Goal: Task Accomplishment & Management: Manage account settings

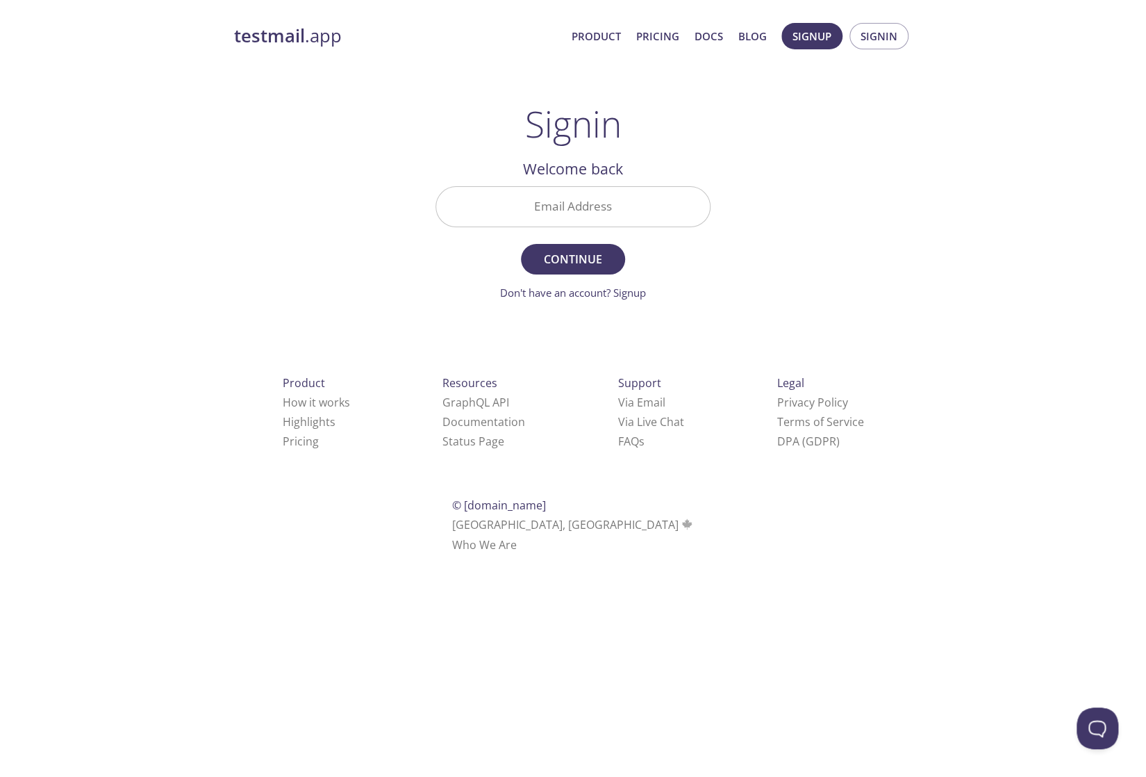
click at [550, 206] on input "Email Address" at bounding box center [573, 207] width 274 height 40
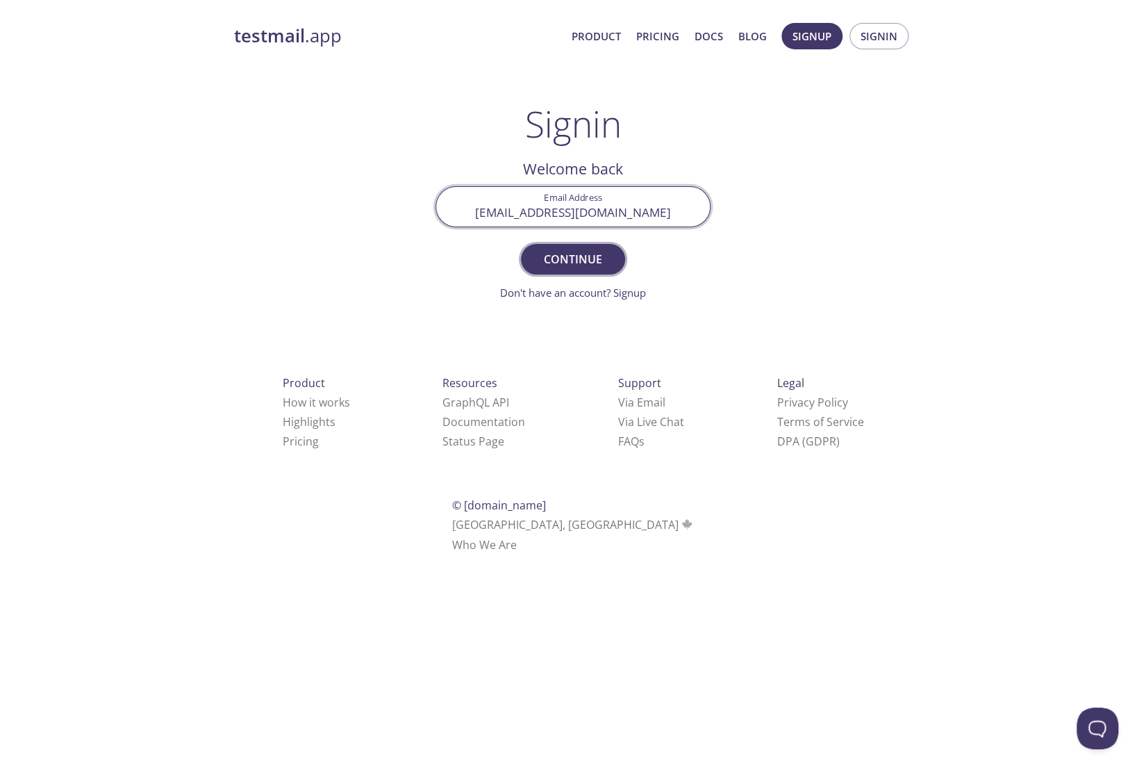
click at [579, 263] on span "Continue" at bounding box center [573, 258] width 74 height 19
click at [516, 213] on input "[EMAIL_ADDRESS][DOMAIN_NAME]" at bounding box center [573, 207] width 274 height 40
click at [544, 212] on input "[EMAIL_ADDRESS][DOMAIN_NAME]" at bounding box center [573, 207] width 274 height 40
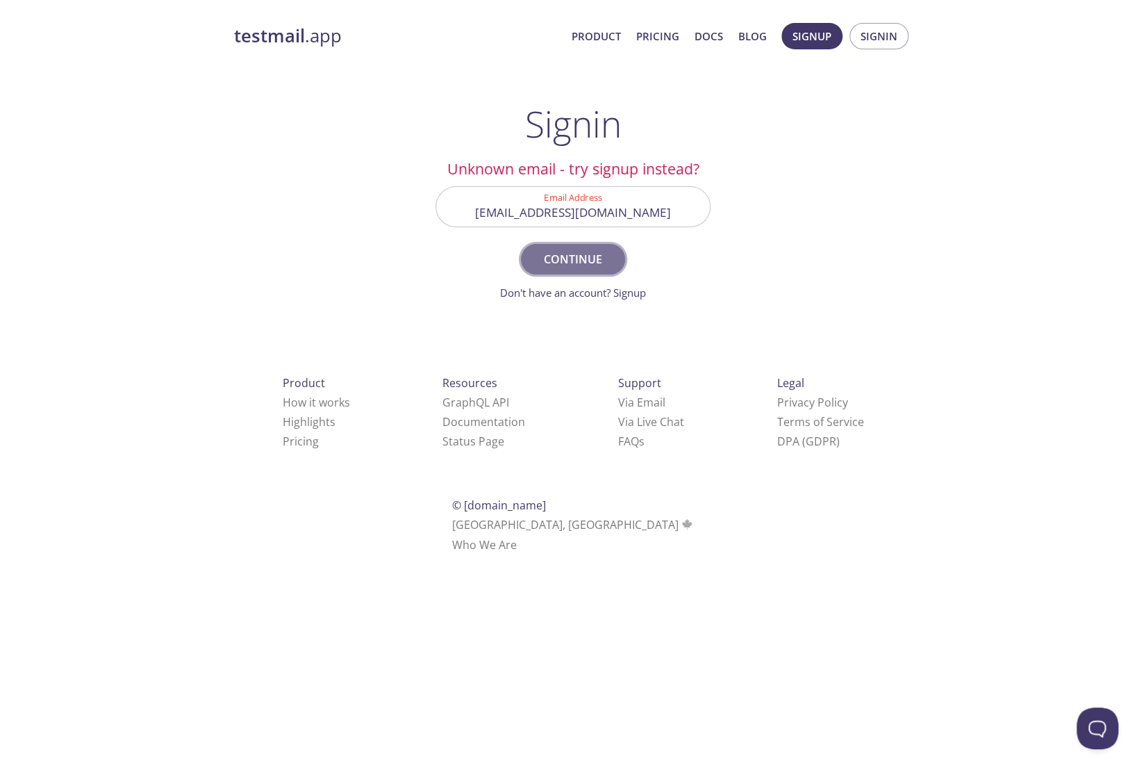
click at [601, 263] on span "Continue" at bounding box center [573, 258] width 74 height 19
click at [636, 211] on input "[EMAIL_ADDRESS][DOMAIN_NAME]" at bounding box center [573, 207] width 274 height 40
drag, startPoint x: 641, startPoint y: 211, endPoint x: 403, endPoint y: 212, distance: 238.3
click at [405, 212] on div "testmail .app Product Pricing Docs Blog Signup Signin Signin Unknown email - tr…" at bounding box center [573, 303] width 712 height 579
click at [665, 217] on input "mario." at bounding box center [573, 207] width 274 height 40
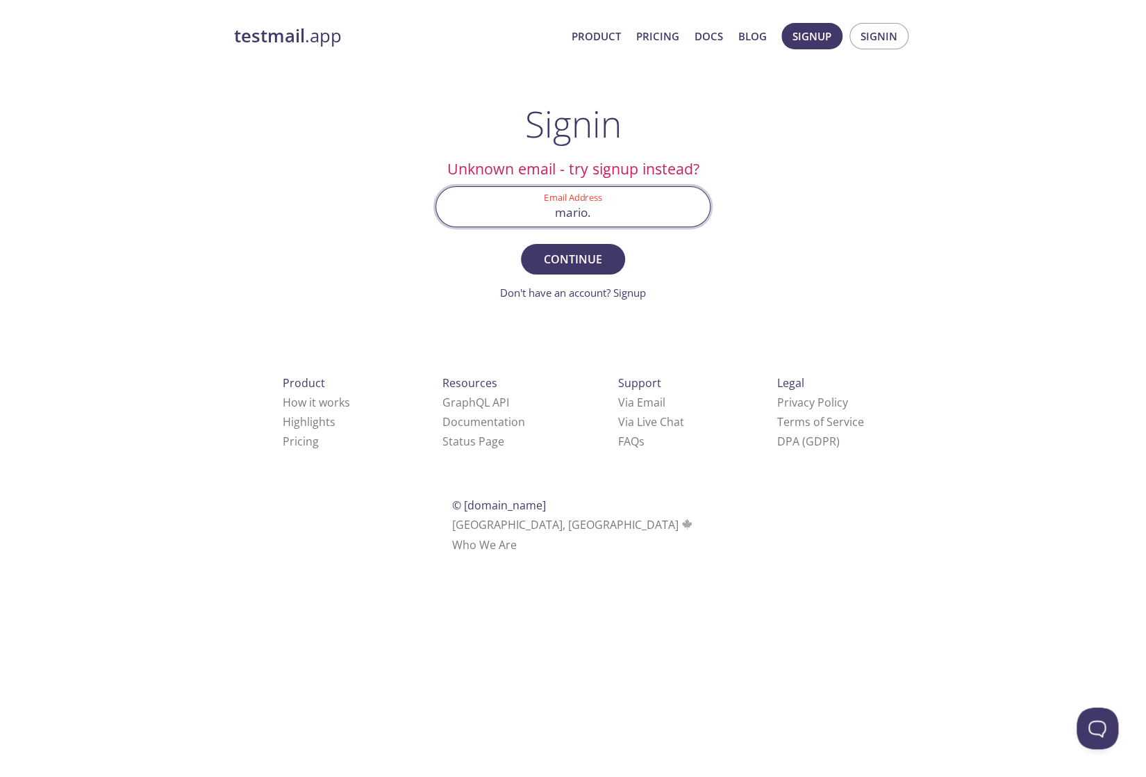
click at [616, 217] on input "mario." at bounding box center [573, 207] width 274 height 40
drag, startPoint x: 621, startPoint y: 215, endPoint x: 481, endPoint y: 209, distance: 140.5
click at [483, 210] on input "mario." at bounding box center [573, 207] width 274 height 40
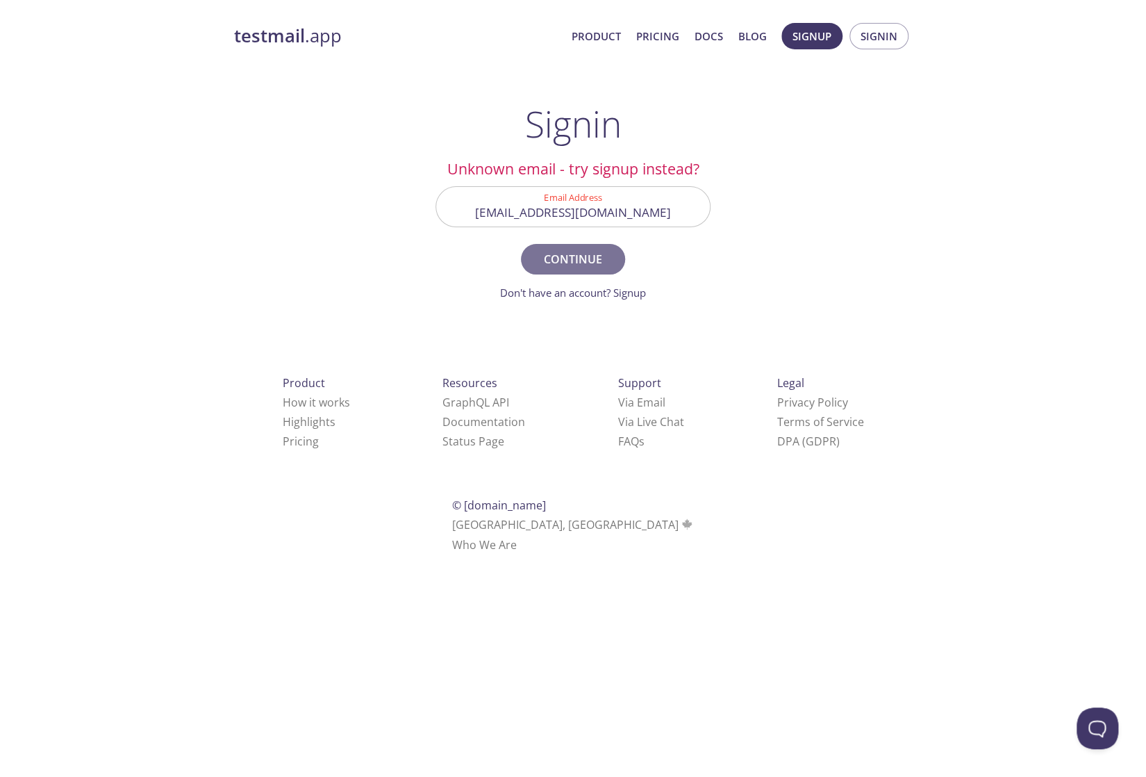
click at [556, 255] on span "Continue" at bounding box center [573, 258] width 74 height 19
click at [628, 215] on input "[EMAIL_ADDRESS][DOMAIN_NAME]" at bounding box center [573, 207] width 274 height 40
drag, startPoint x: 658, startPoint y: 215, endPoint x: 470, endPoint y: 204, distance: 188.6
click at [470, 204] on input "[EMAIL_ADDRESS][DOMAIN_NAME]" at bounding box center [573, 207] width 274 height 40
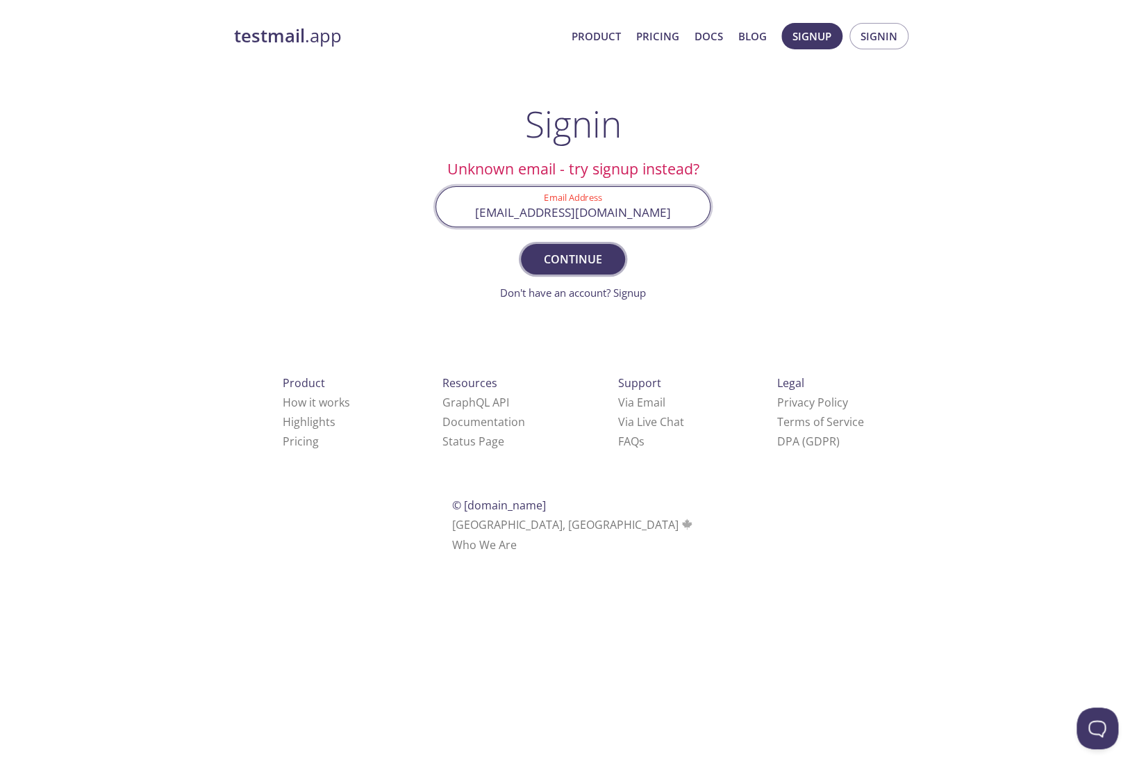
click at [563, 265] on span "Continue" at bounding box center [573, 258] width 74 height 19
click at [579, 212] on input "[EMAIL_ADDRESS][DOMAIN_NAME]" at bounding box center [573, 207] width 274 height 40
type input "[EMAIL_ADDRESS][DOMAIN_NAME]"
click at [571, 258] on span "Continue" at bounding box center [573, 258] width 74 height 19
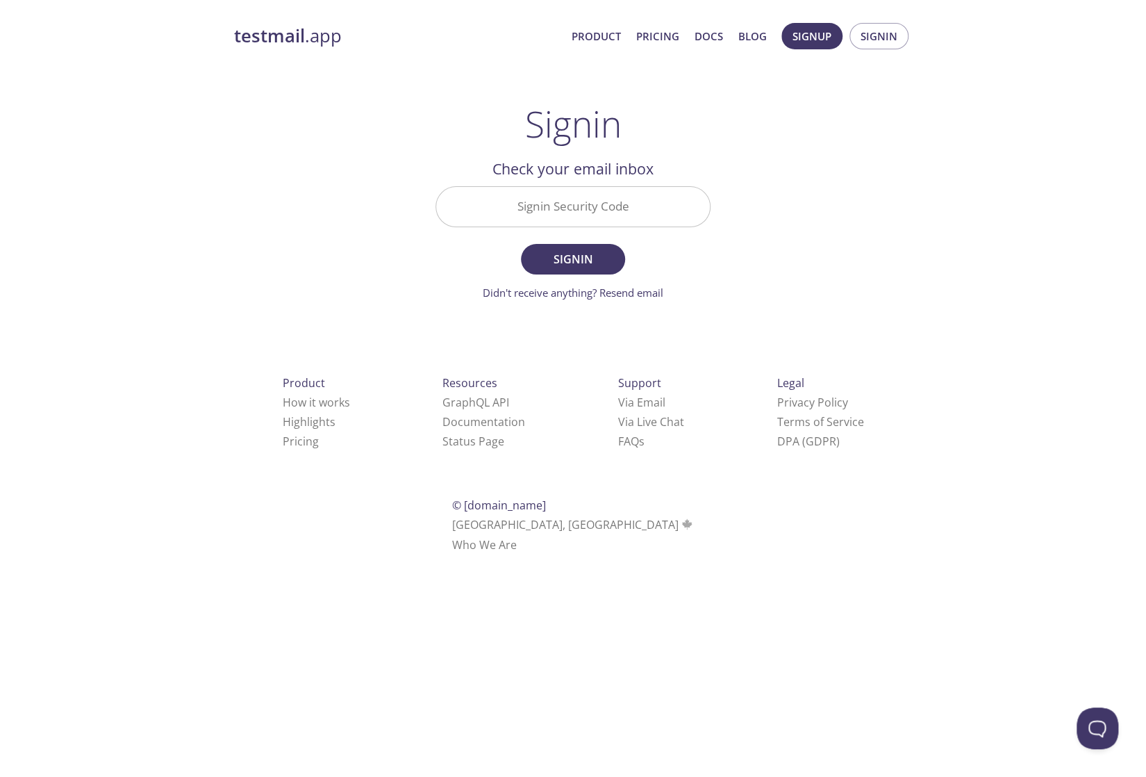
click at [499, 212] on input "Signin Security Code" at bounding box center [573, 207] width 274 height 40
paste input "5SKGNLQ"
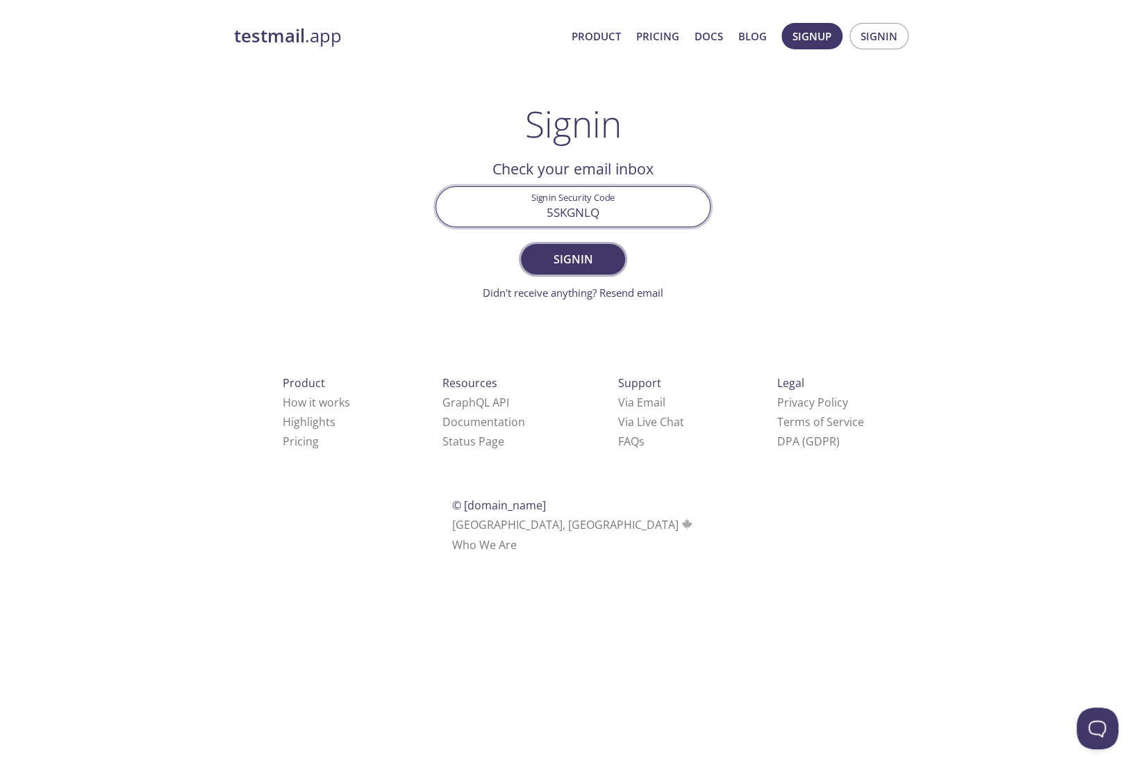
type input "5SKGNLQ"
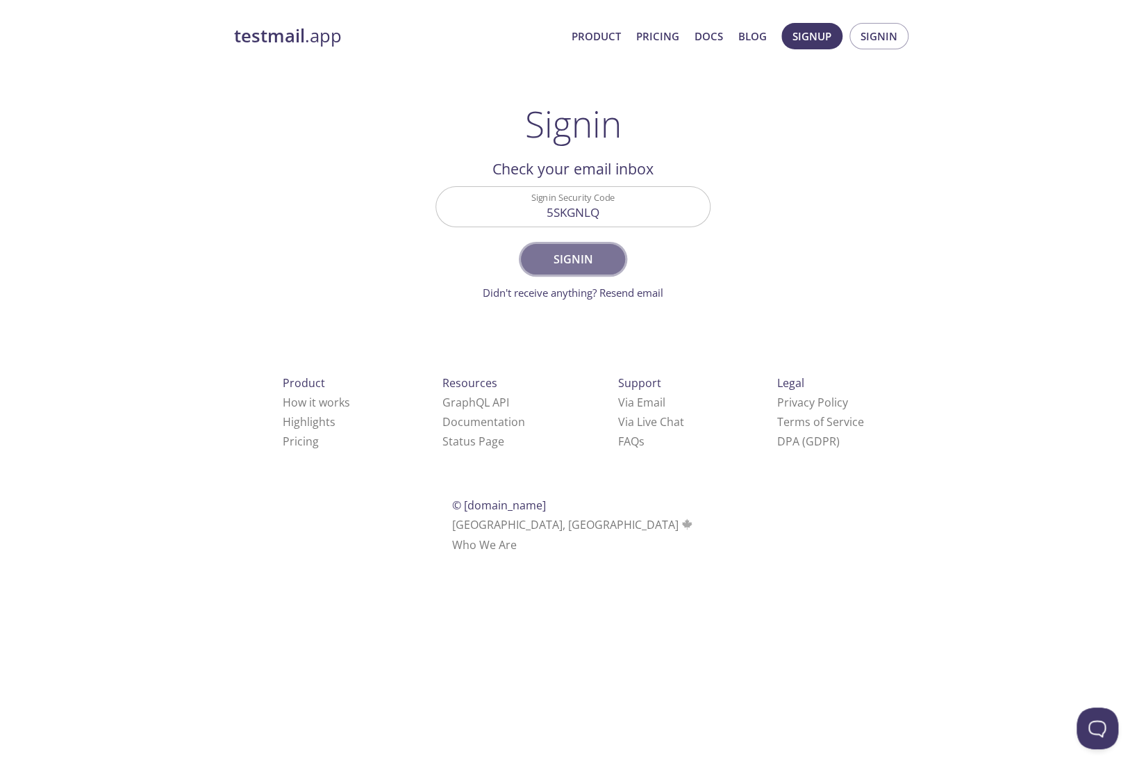
click at [555, 255] on span "Signin" at bounding box center [573, 258] width 74 height 19
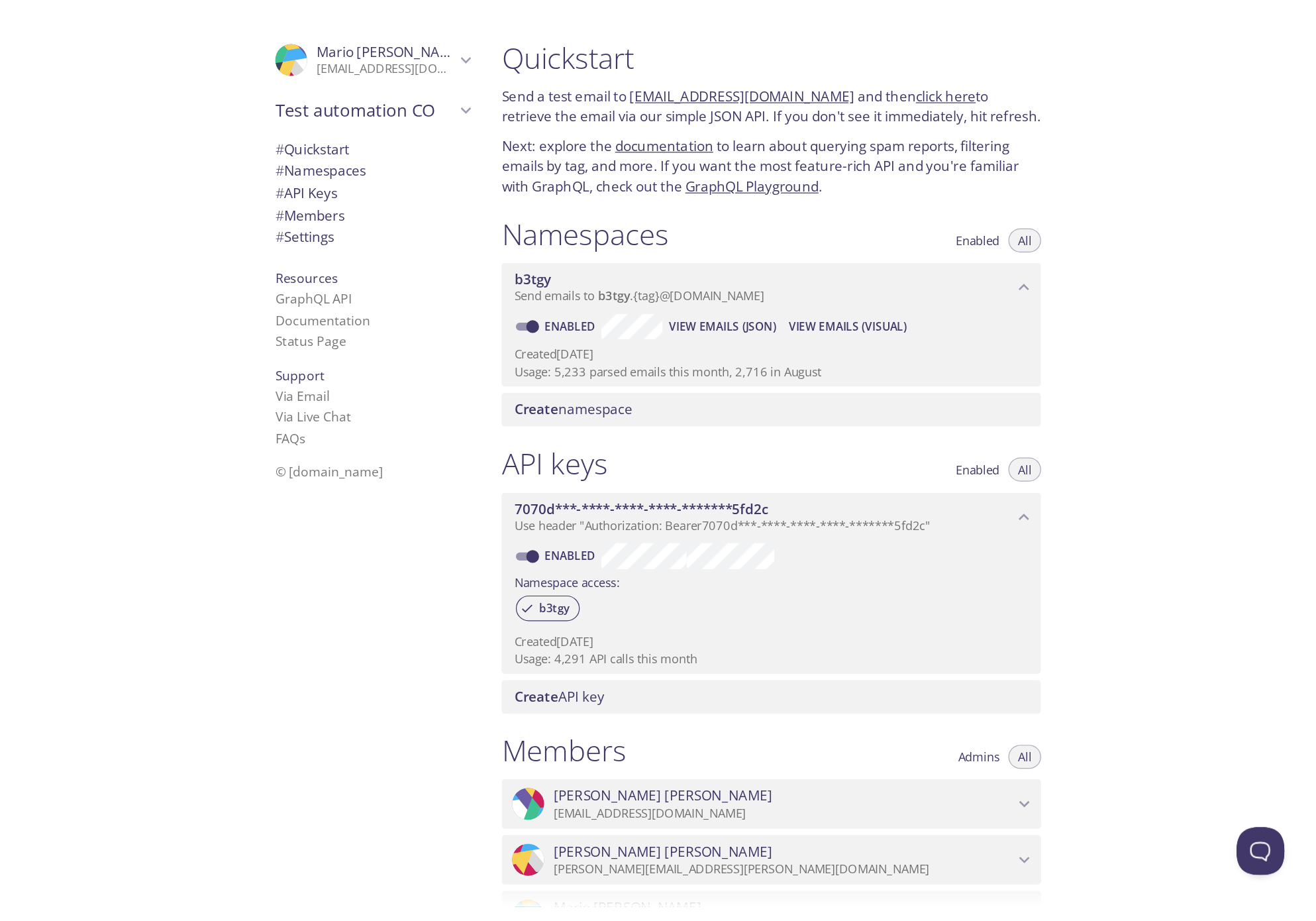
scroll to position [265, 0]
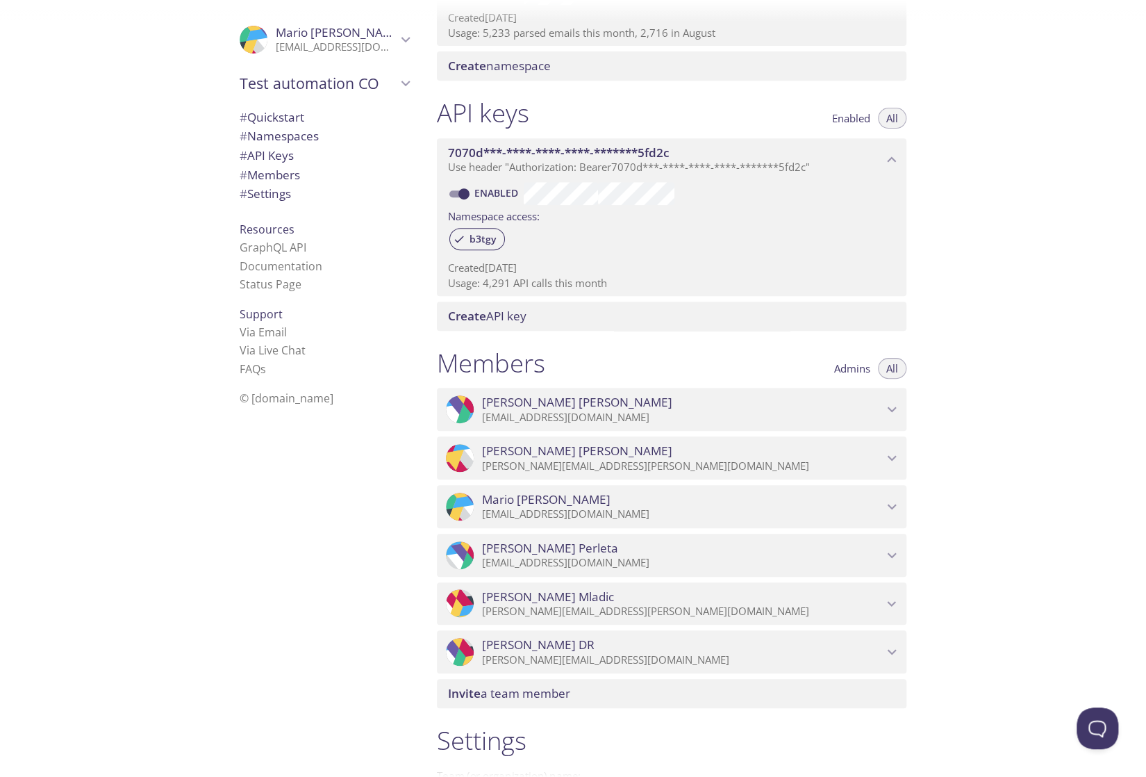
click at [892, 508] on icon "Mario Janečić" at bounding box center [892, 507] width 9 height 6
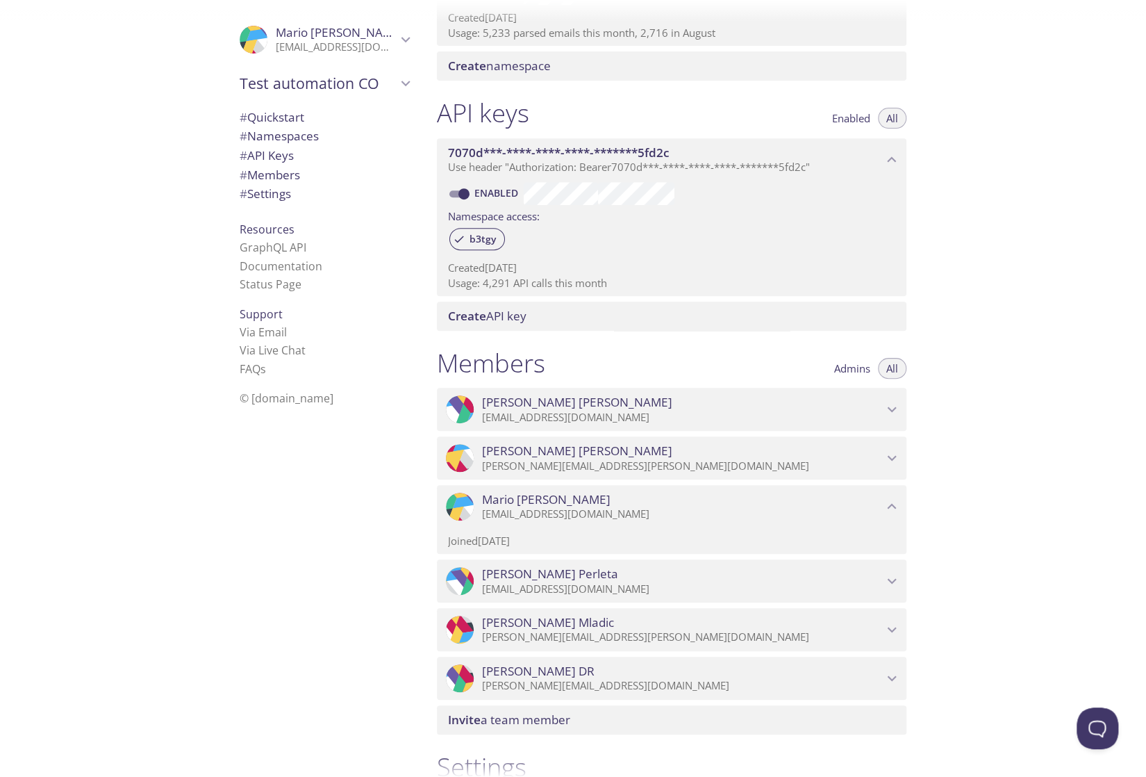
click at [892, 508] on icon "Mario Janečić" at bounding box center [892, 506] width 18 height 18
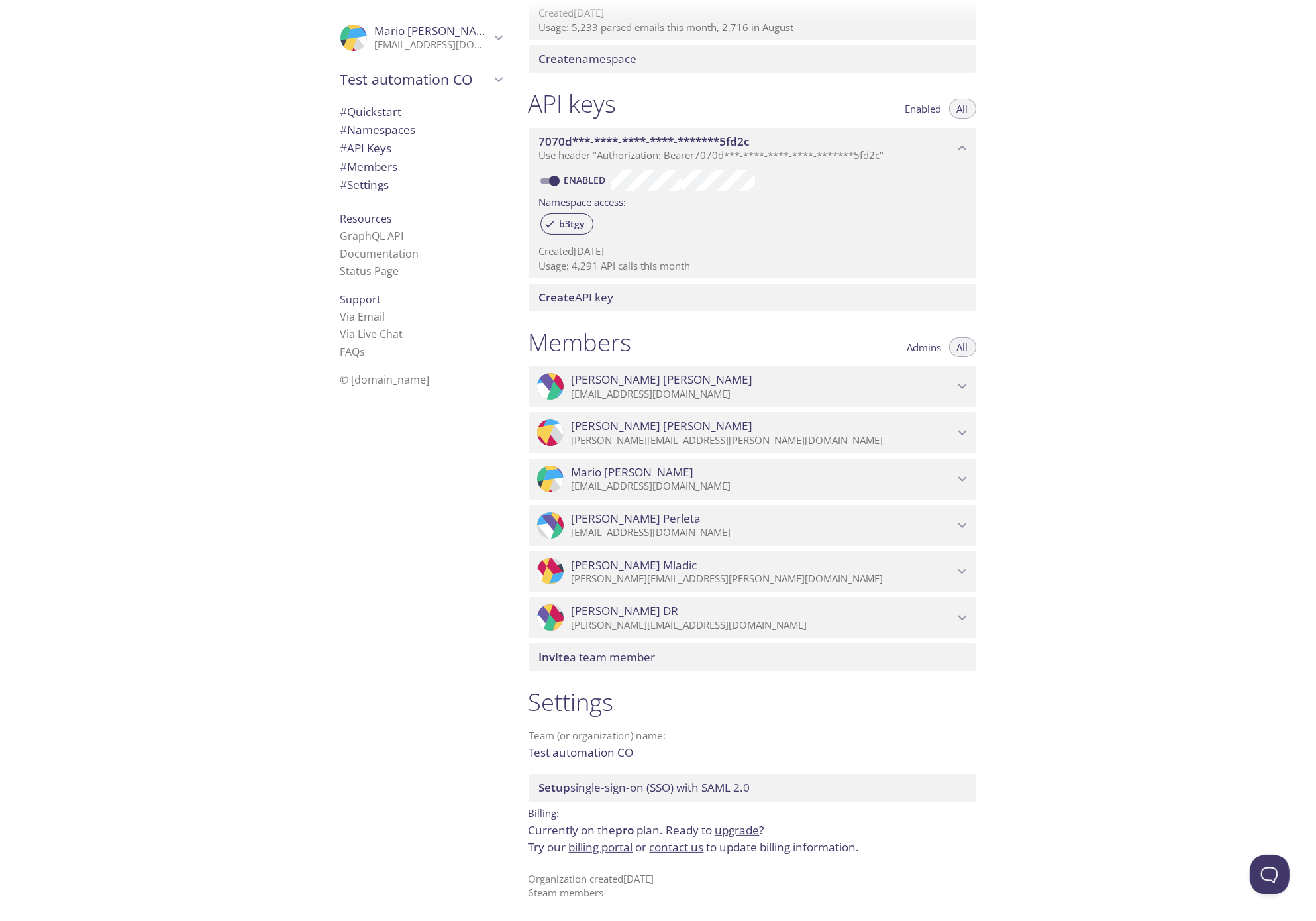
scroll to position [0, 0]
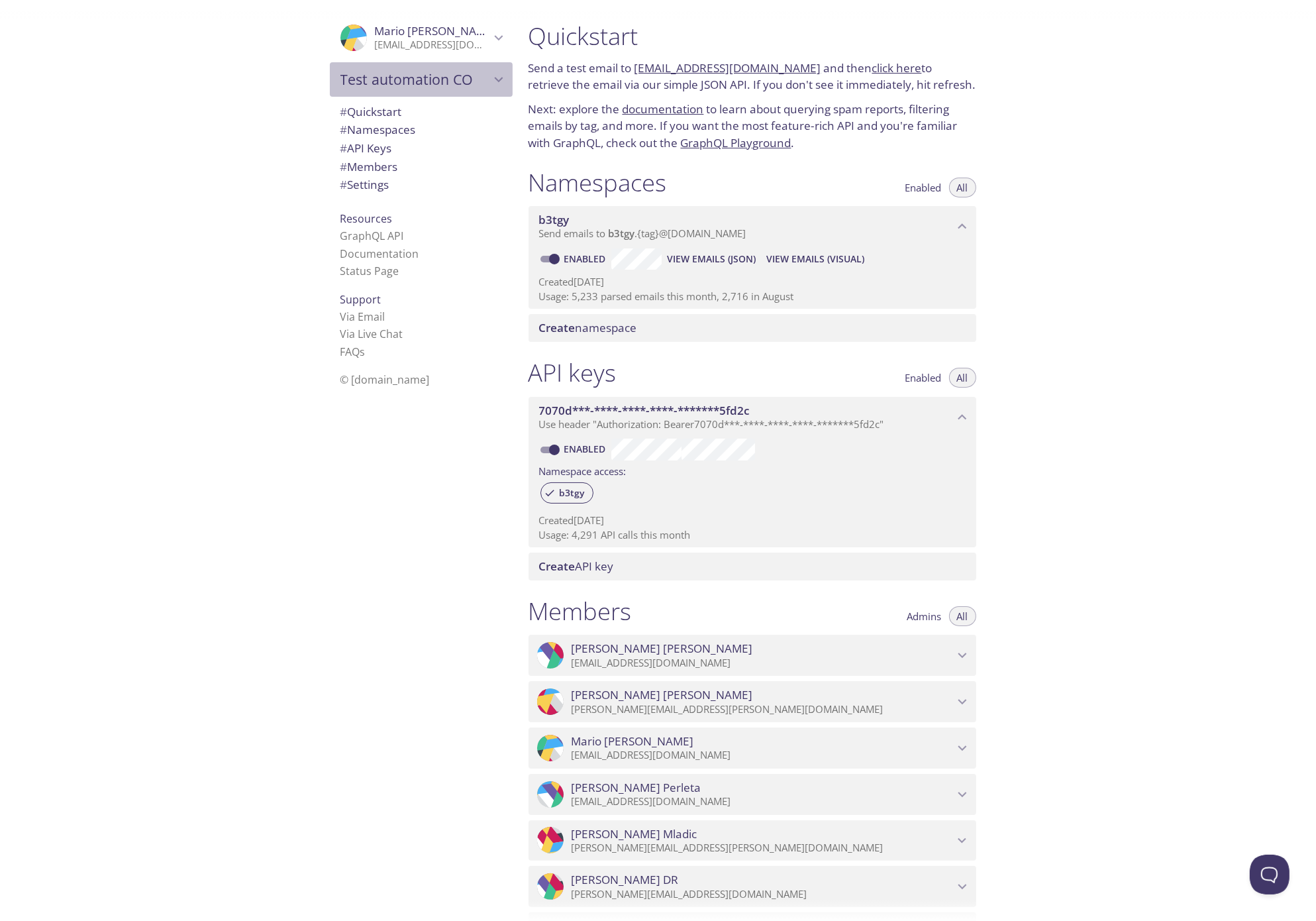
click at [490, 80] on icon "Test automation CO" at bounding box center [498, 79] width 17 height 17
click at [494, 80] on icon "Test automation CO" at bounding box center [497, 79] width 9 height 6
click at [890, 68] on link "click here" at bounding box center [897, 68] width 50 height 15
